Goal: Communication & Community: Answer question/provide support

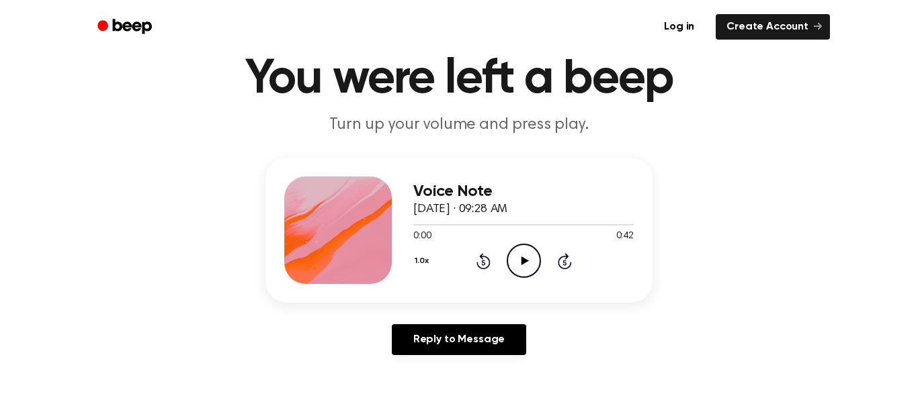
click at [521, 275] on icon "Play Audio" at bounding box center [524, 261] width 34 height 34
click at [521, 275] on icon "Pause Audio" at bounding box center [524, 261] width 34 height 34
click at [493, 260] on div "1.0x Rewind 5 seconds Play Audio Skip 5 seconds" at bounding box center [523, 261] width 220 height 34
click at [490, 259] on div "1.0x Rewind 5 seconds Play Audio Skip 5 seconds" at bounding box center [523, 261] width 220 height 34
click at [483, 257] on icon "Rewind 5 seconds" at bounding box center [483, 261] width 15 height 17
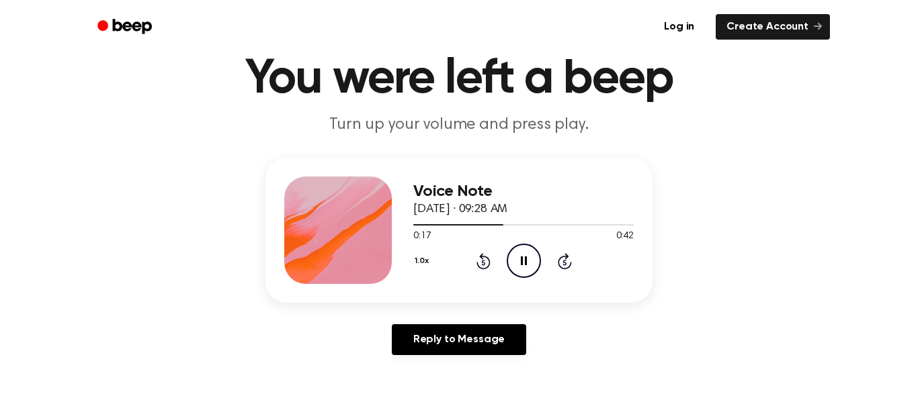
click at [483, 258] on icon "Rewind 5 seconds" at bounding box center [483, 261] width 15 height 17
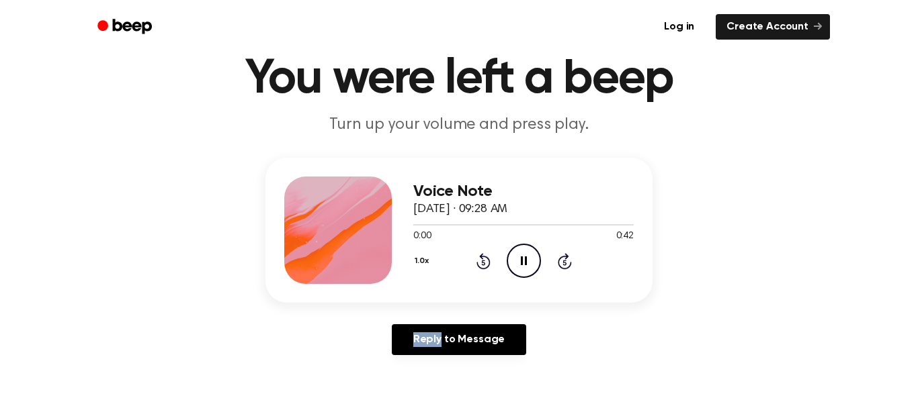
click at [483, 258] on icon "Rewind 5 seconds" at bounding box center [483, 261] width 15 height 17
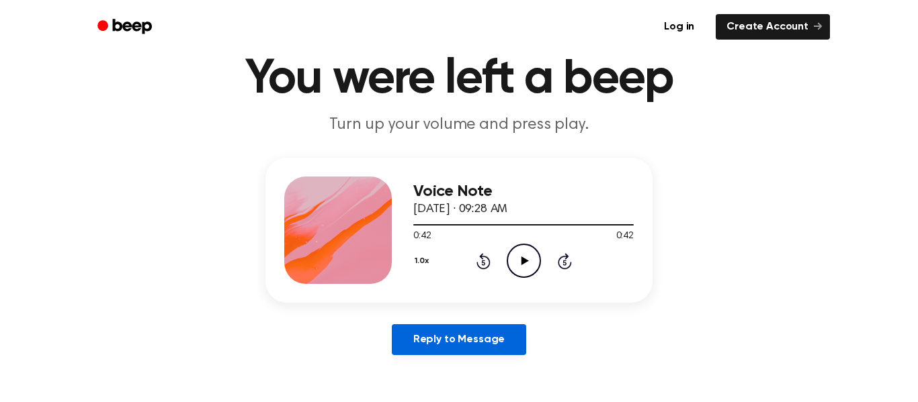
click at [488, 337] on link "Reply to Message" at bounding box center [459, 340] width 134 height 31
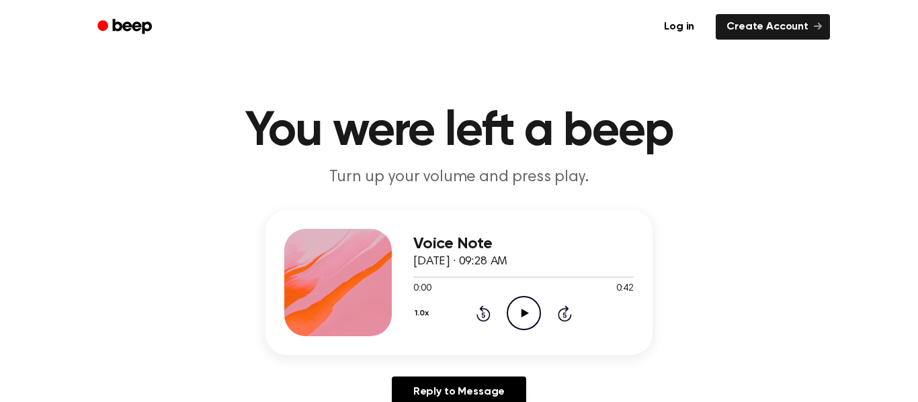
scroll to position [52, 0]
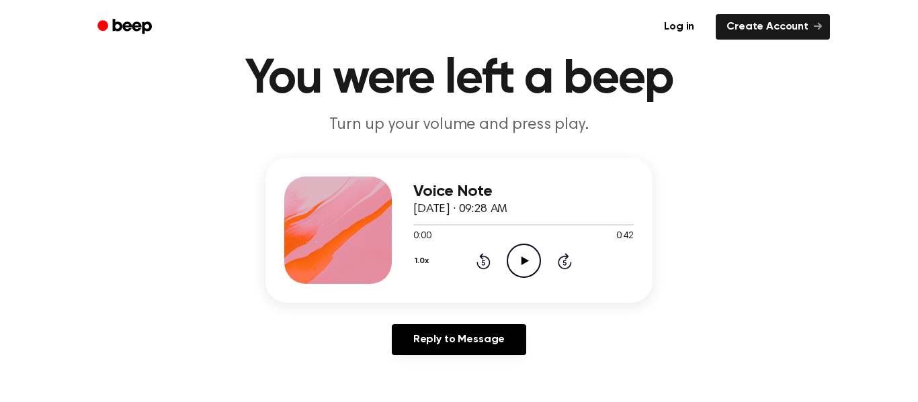
click at [513, 261] on icon "Play Audio" at bounding box center [524, 261] width 34 height 34
click at [513, 261] on icon "Pause Audio" at bounding box center [524, 261] width 34 height 34
click at [482, 267] on icon "Rewind 5 seconds" at bounding box center [483, 261] width 15 height 17
click at [522, 265] on icon "Play Audio" at bounding box center [524, 261] width 34 height 34
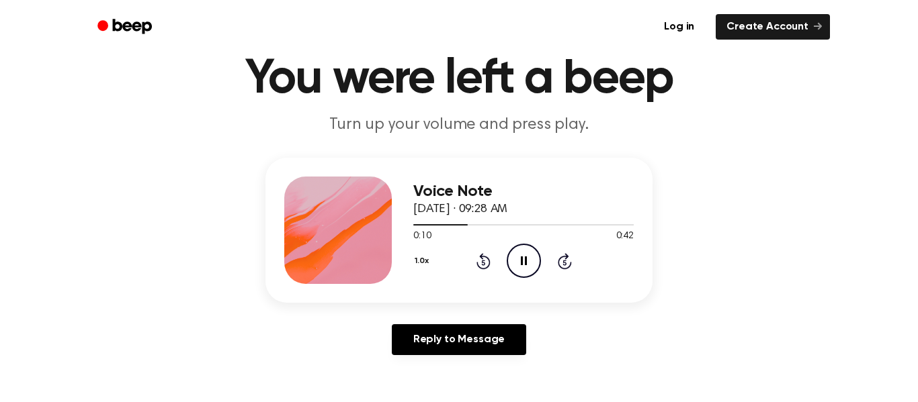
click at [522, 265] on icon at bounding box center [524, 261] width 6 height 9
